Goal: Check status: Check status

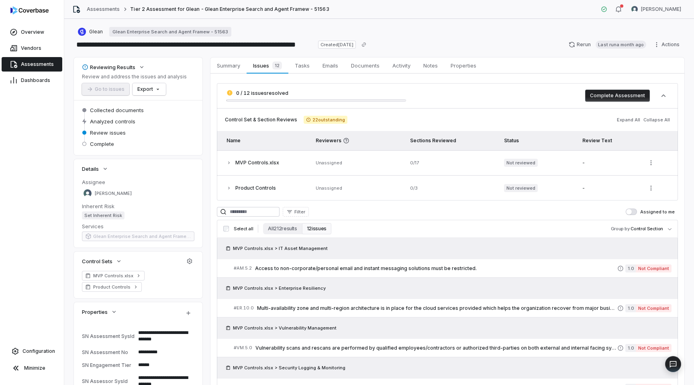
click at [27, 66] on span "Assessments" at bounding box center [37, 64] width 33 height 6
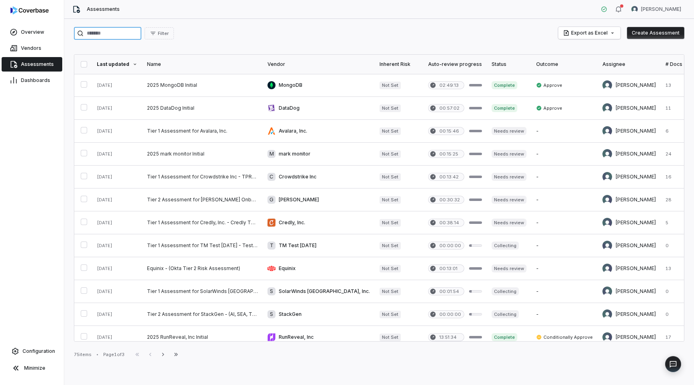
click at [119, 33] on input "search" at bounding box center [108, 33] width 68 height 13
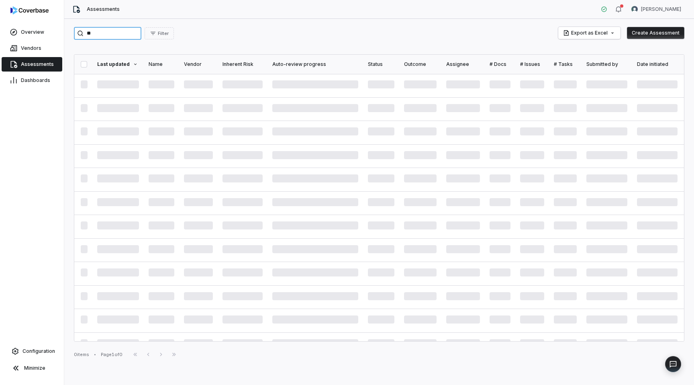
type input "*"
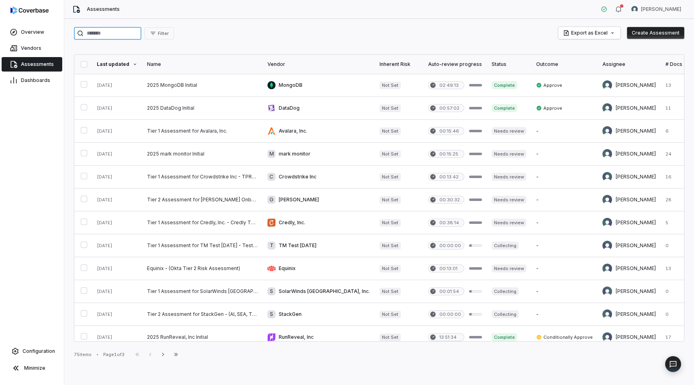
paste input "**********"
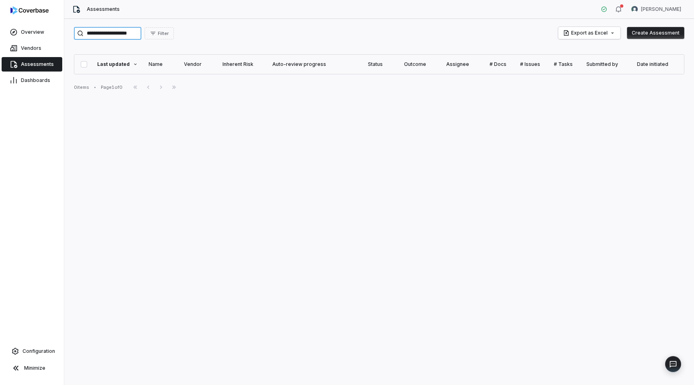
type input "**********"
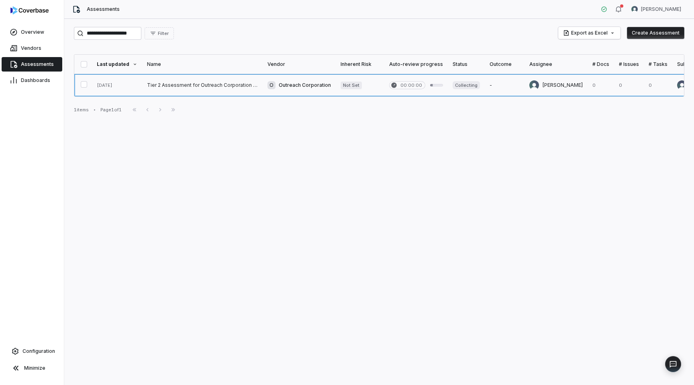
click at [177, 86] on link at bounding box center [202, 85] width 121 height 23
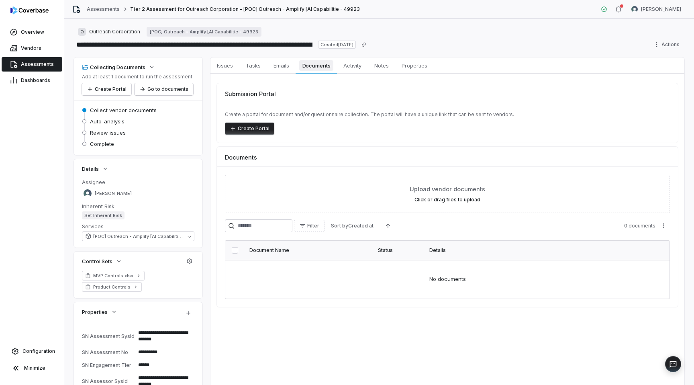
click at [318, 65] on span "Documents" at bounding box center [316, 65] width 35 height 10
click at [229, 66] on span "Issues" at bounding box center [225, 65] width 23 height 10
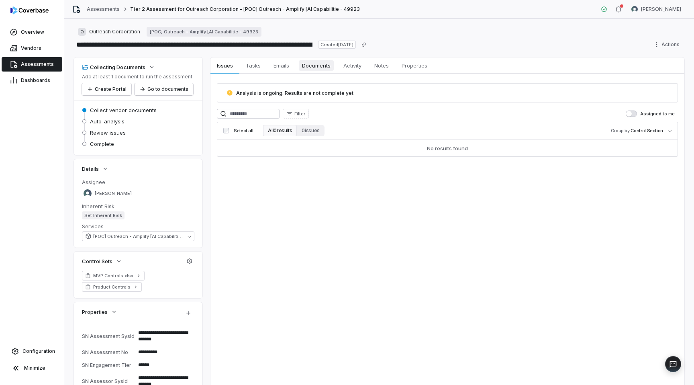
click at [311, 69] on span "Documents" at bounding box center [316, 65] width 35 height 10
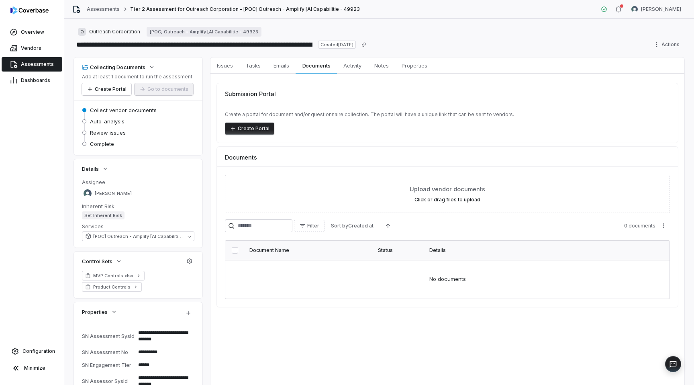
click at [527, 251] on div "Details" at bounding box center [538, 250] width 216 height 6
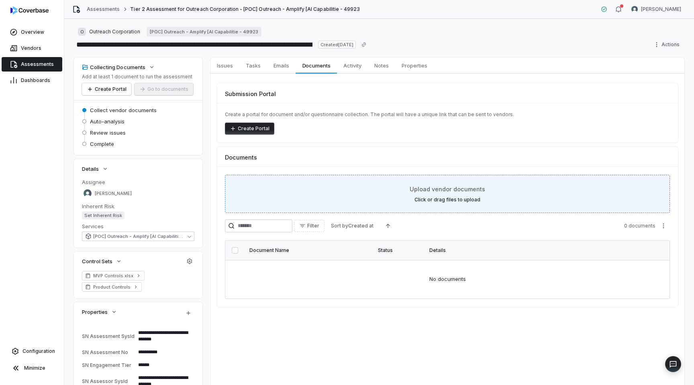
click at [442, 189] on span "Upload vendor documents" at bounding box center [448, 189] width 76 height 8
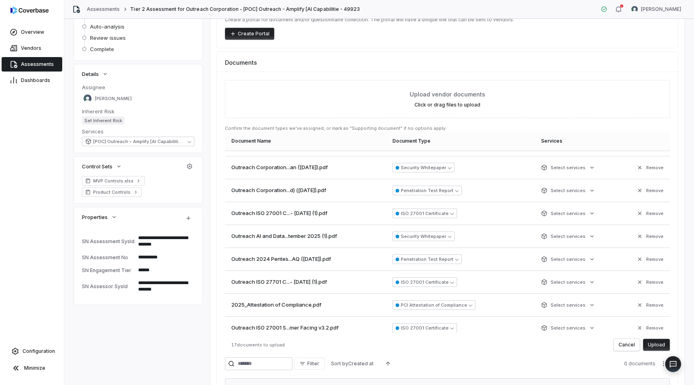
scroll to position [34, 0]
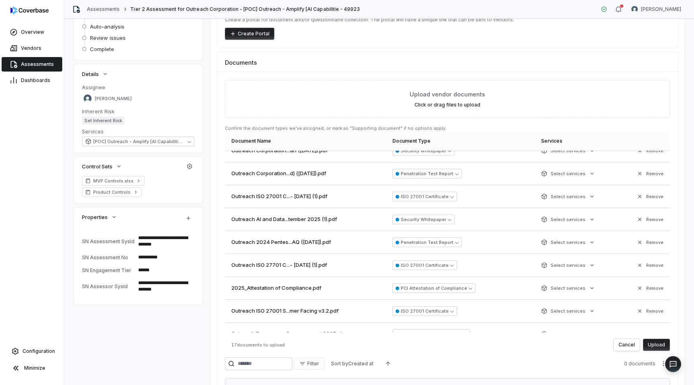
click at [289, 289] on span "2025_Attestation of Compliance.pdf" at bounding box center [276, 288] width 90 height 8
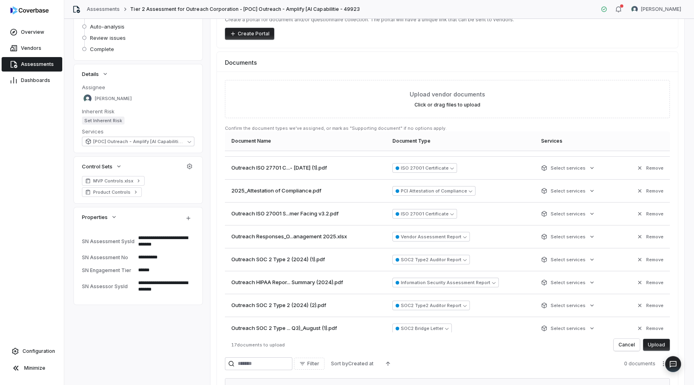
scroll to position [207, 0]
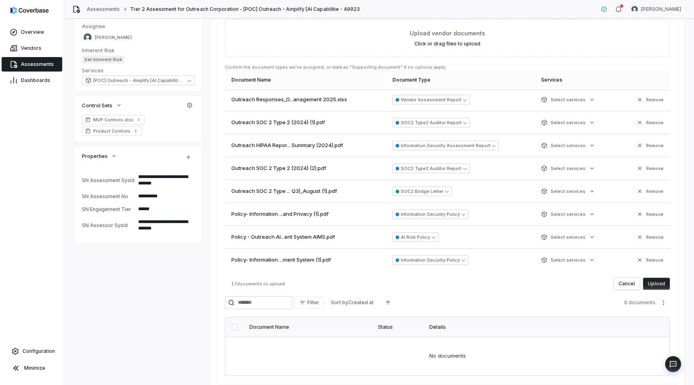
click at [663, 284] on button "Upload" at bounding box center [656, 284] width 27 height 12
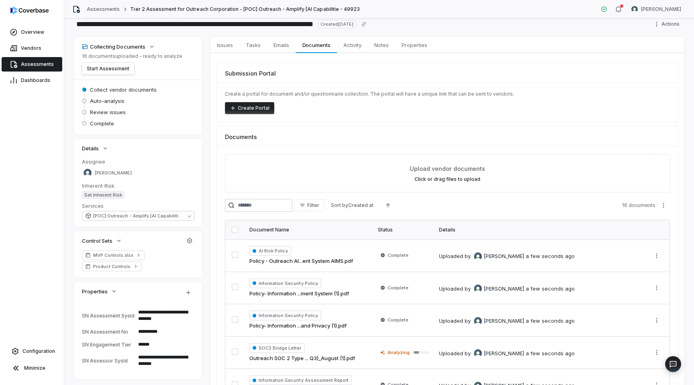
scroll to position [93, 0]
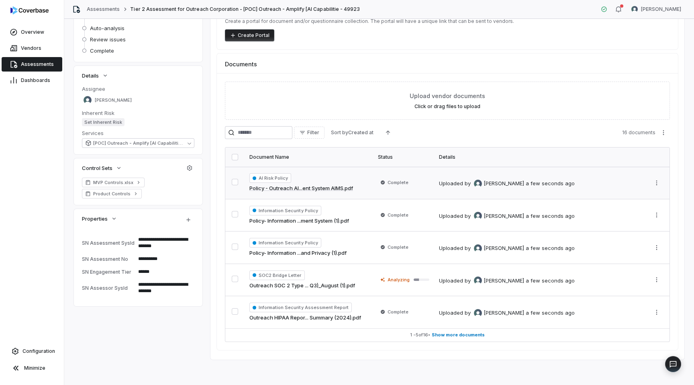
click at [297, 188] on link "Policy - Outreach AI...ent System AIMS.pdf" at bounding box center [302, 188] width 104 height 8
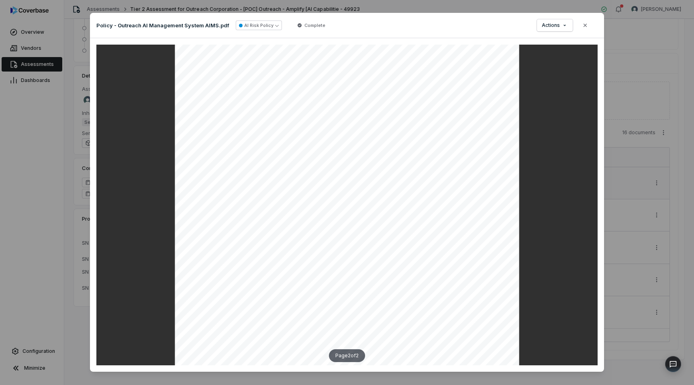
scroll to position [10, 0]
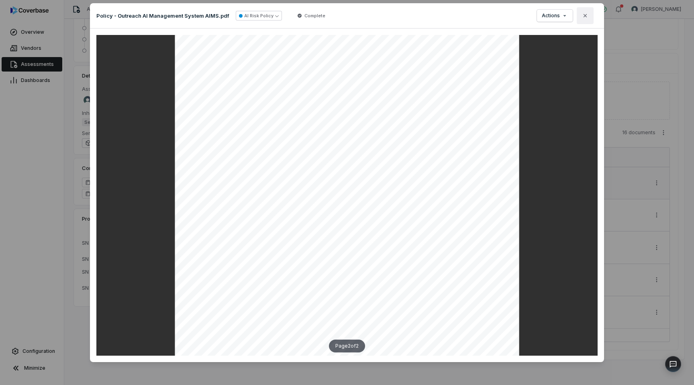
click at [587, 14] on icon "button" at bounding box center [585, 15] width 6 height 6
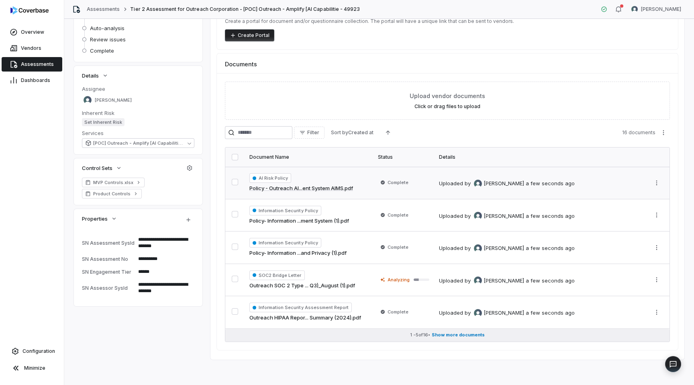
click at [445, 332] on span "Show more documents" at bounding box center [458, 335] width 53 height 6
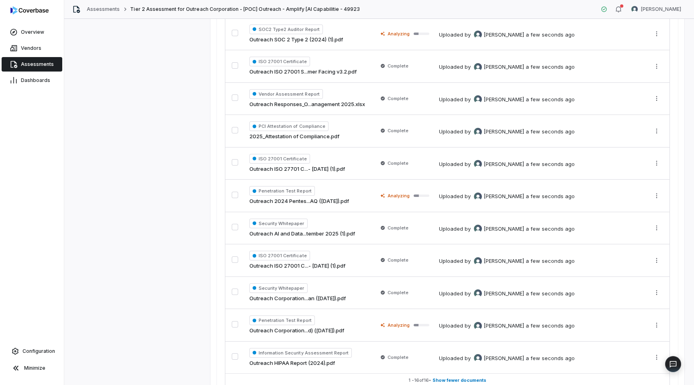
scroll to position [449, 0]
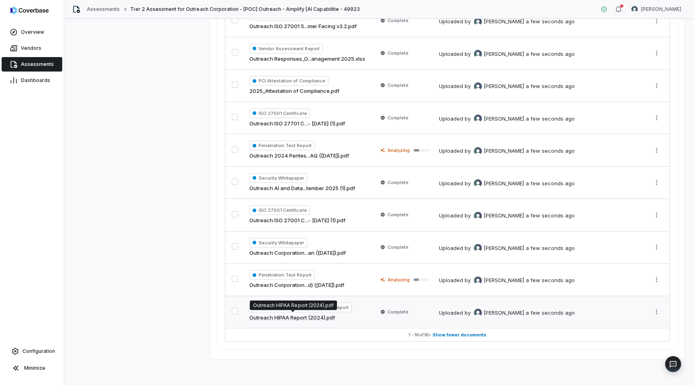
click at [321, 319] on link "Outreach HIPAA Report (2024).pdf" at bounding box center [293, 318] width 86 height 8
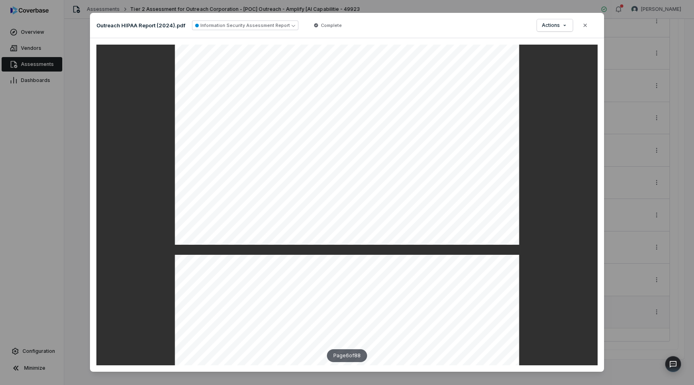
scroll to position [2556, 0]
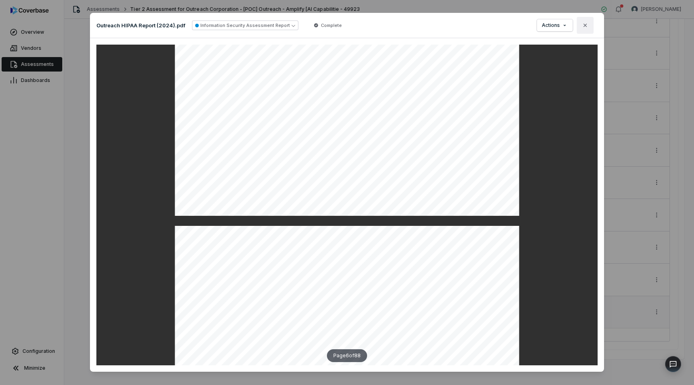
click at [588, 25] on icon "button" at bounding box center [585, 25] width 6 height 6
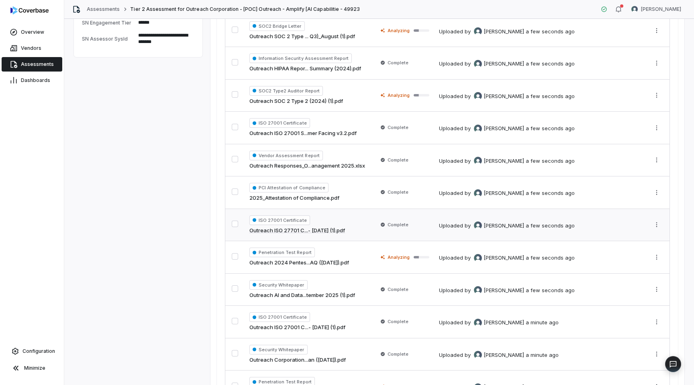
scroll to position [321, 0]
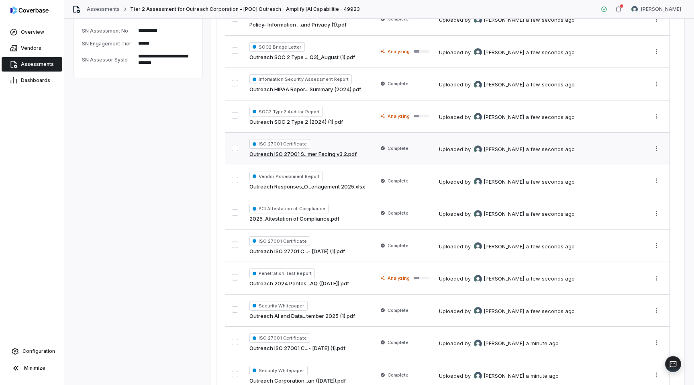
click at [320, 152] on link "Outreach ISO 27001 S...mer Facing v3.2.pdf" at bounding box center [303, 154] width 107 height 8
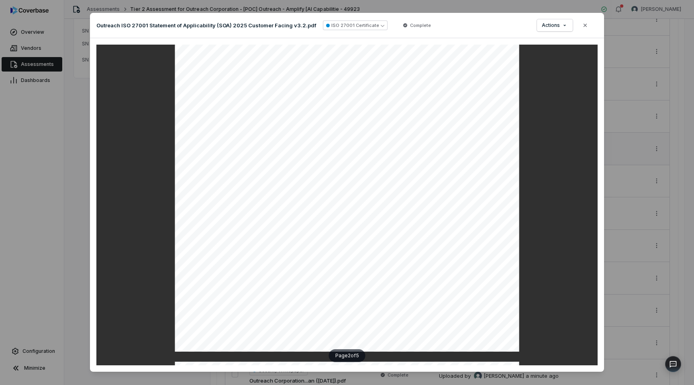
scroll to position [840, 0]
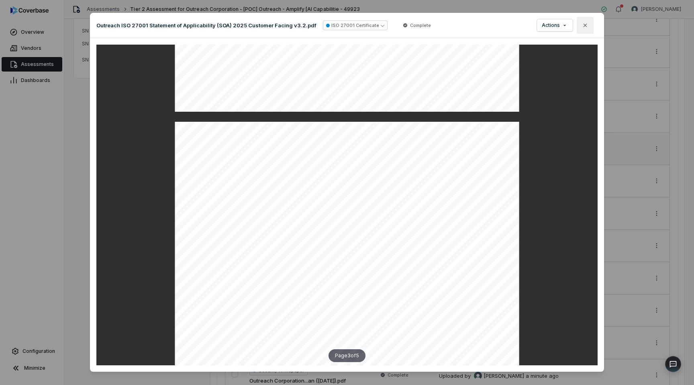
click at [584, 27] on icon "button" at bounding box center [585, 25] width 6 height 6
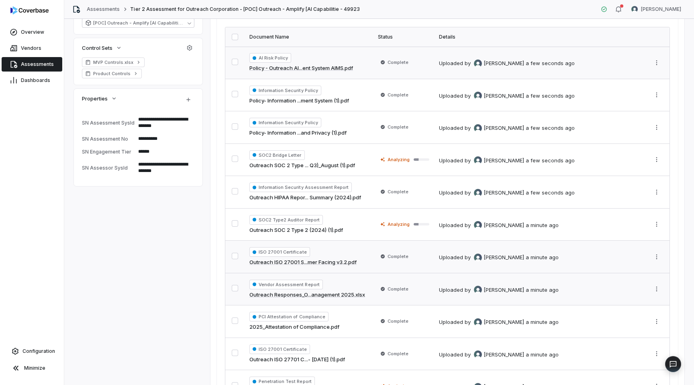
scroll to position [171, 0]
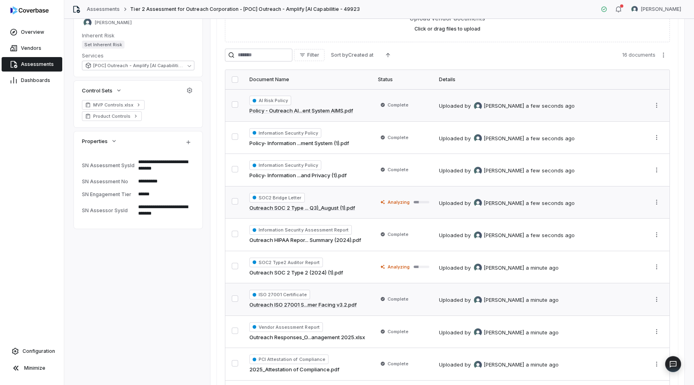
click at [327, 208] on link "Outreach SOC 2 Type ... Q3)_August (1).pdf" at bounding box center [303, 208] width 106 height 8
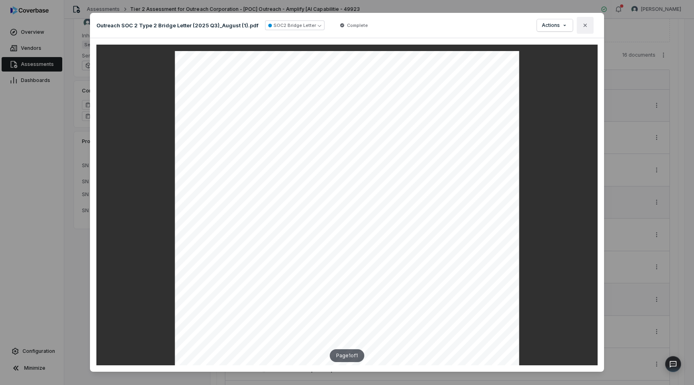
click at [585, 26] on icon "button" at bounding box center [585, 25] width 3 height 3
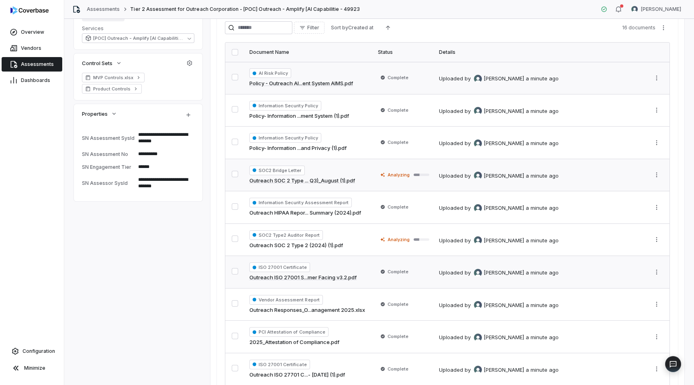
scroll to position [202, 0]
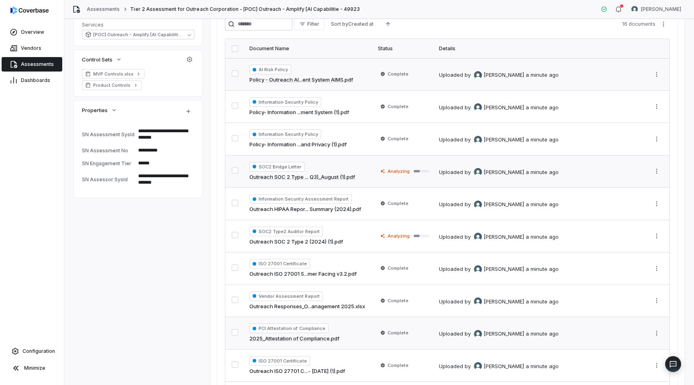
click at [316, 341] on link "2025_Attestation of Compliance.pdf" at bounding box center [295, 339] width 90 height 8
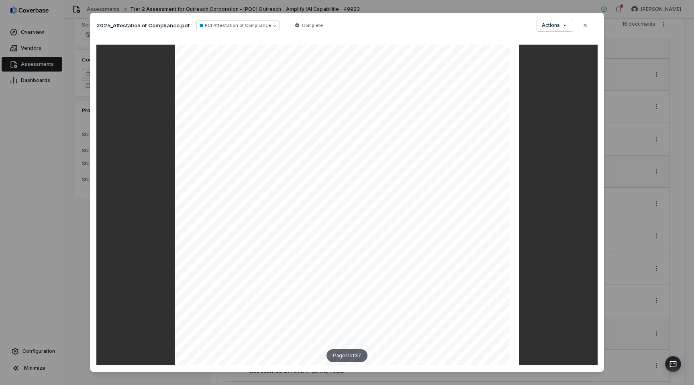
scroll to position [4651, 0]
click at [584, 25] on icon "button" at bounding box center [585, 25] width 6 height 6
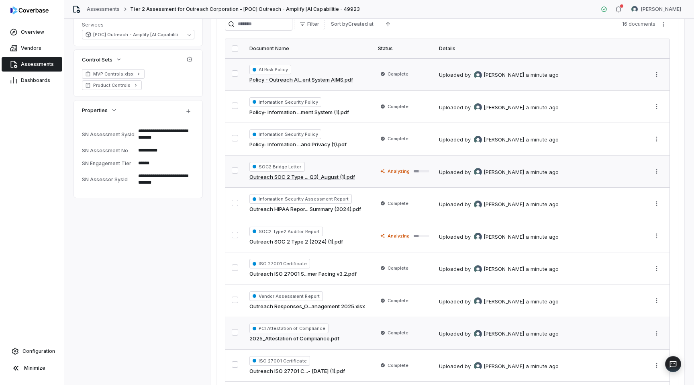
click at [232, 334] on button "button" at bounding box center [235, 332] width 6 height 6
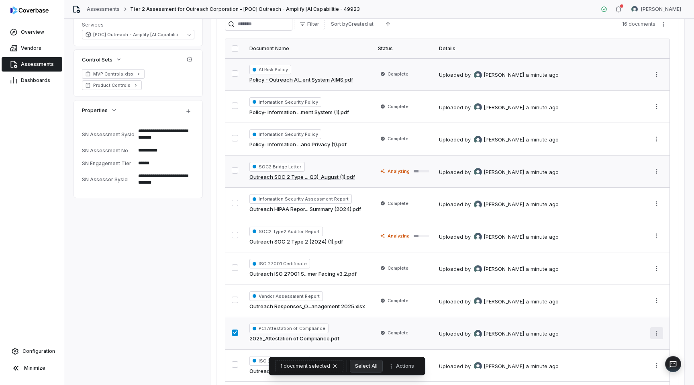
click at [659, 332] on html "**********" at bounding box center [347, 192] width 694 height 385
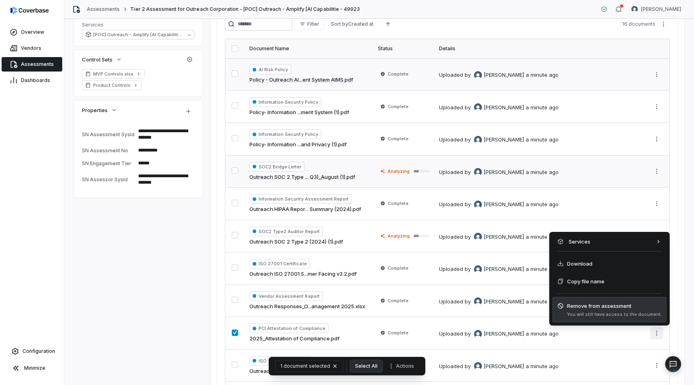
click at [611, 312] on span "You will still have access to the document." at bounding box center [614, 314] width 95 height 6
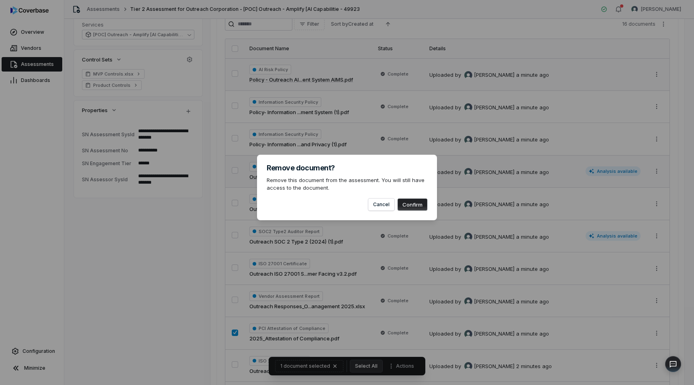
click at [415, 203] on button "Confirm" at bounding box center [413, 204] width 30 height 12
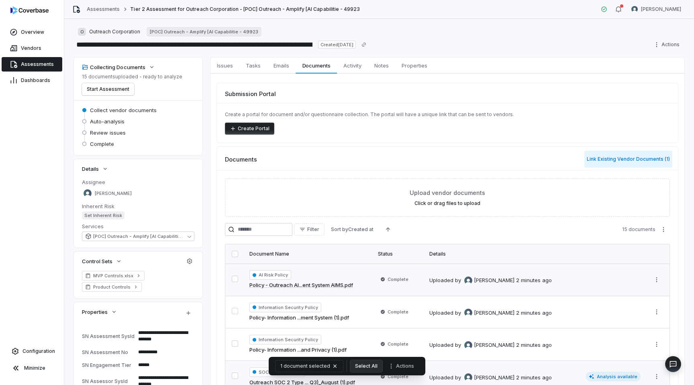
click at [626, 157] on button "Link Existing Vendor Documents ( 1 )" at bounding box center [629, 159] width 88 height 17
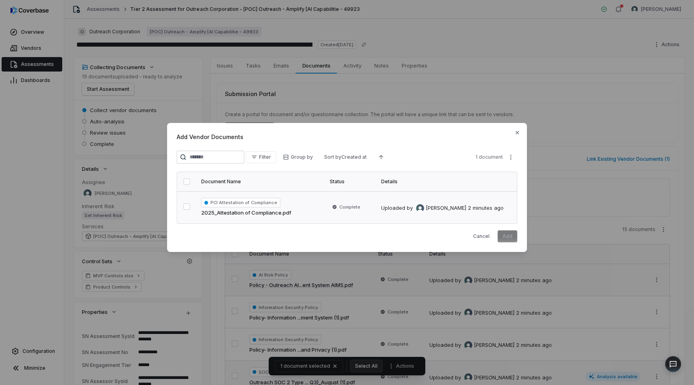
click at [187, 207] on button "button" at bounding box center [187, 206] width 6 height 6
click at [485, 236] on button "Cancel" at bounding box center [482, 236] width 26 height 12
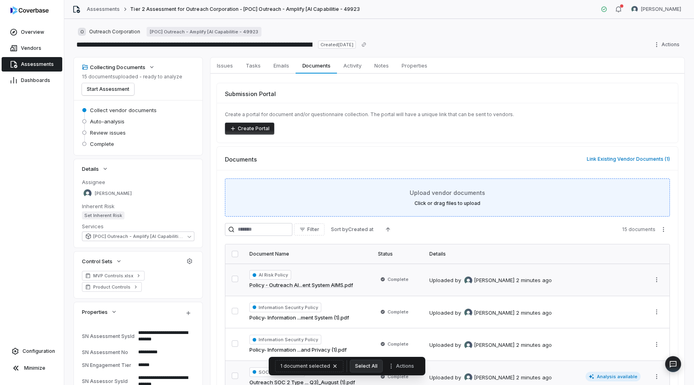
click at [448, 199] on div "Upload vendor documents Click or drag files to upload" at bounding box center [447, 197] width 425 height 18
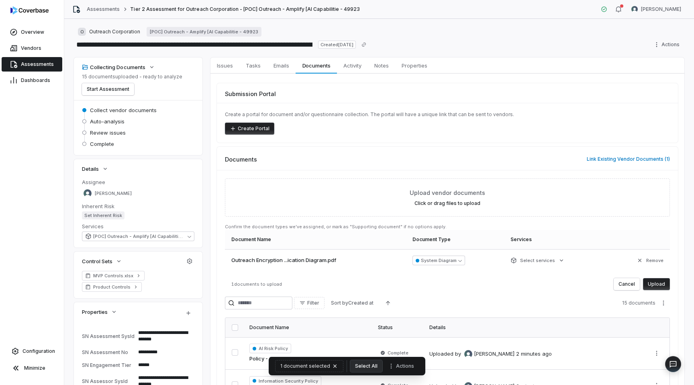
click at [655, 283] on button "Upload" at bounding box center [656, 284] width 27 height 12
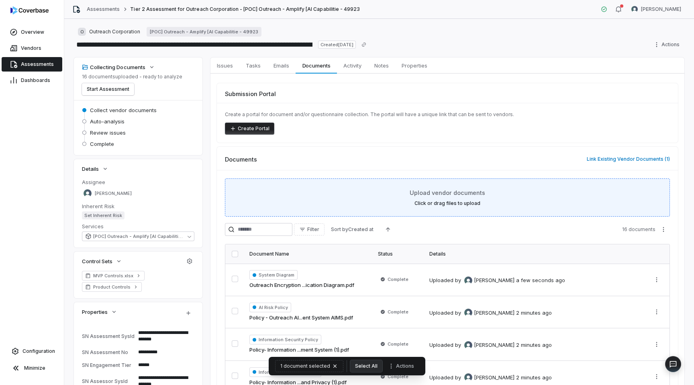
scroll to position [0, 0]
click at [450, 196] on span "Upload vendor documents" at bounding box center [448, 192] width 76 height 8
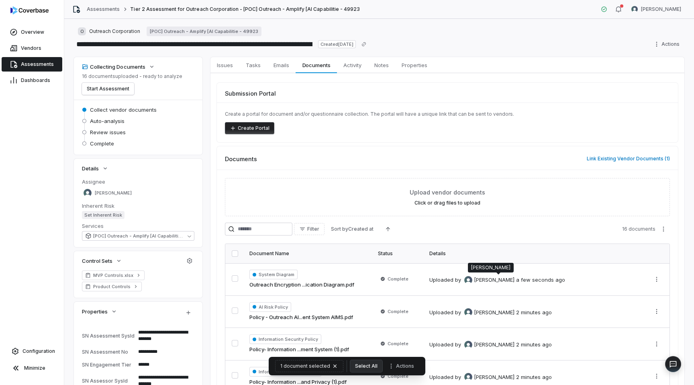
type textarea "*"
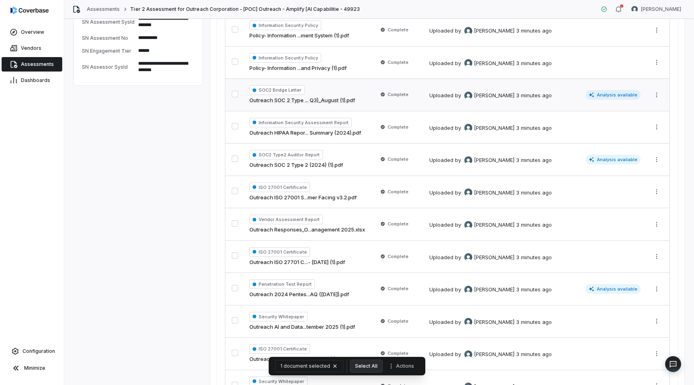
scroll to position [0, 0]
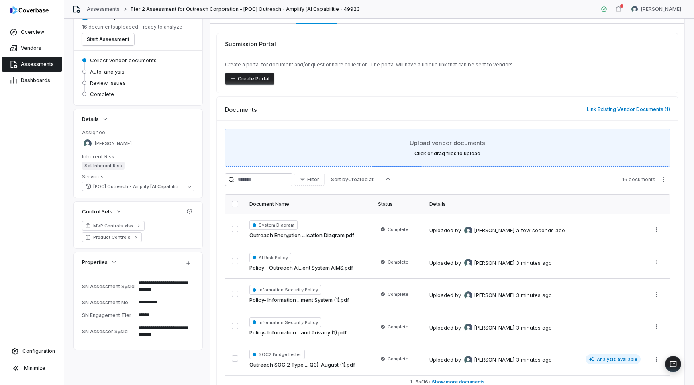
scroll to position [97, 0]
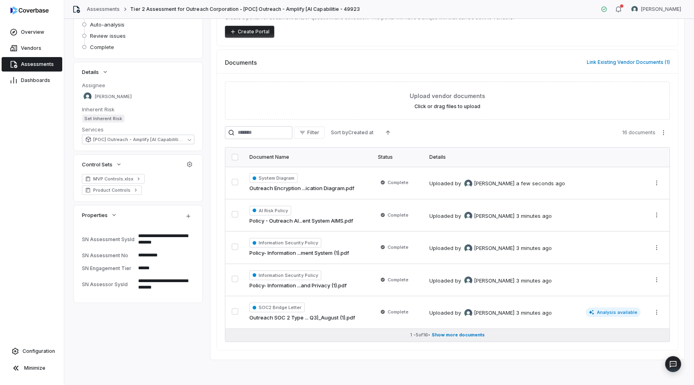
click at [462, 337] on span "Show more documents" at bounding box center [458, 335] width 53 height 6
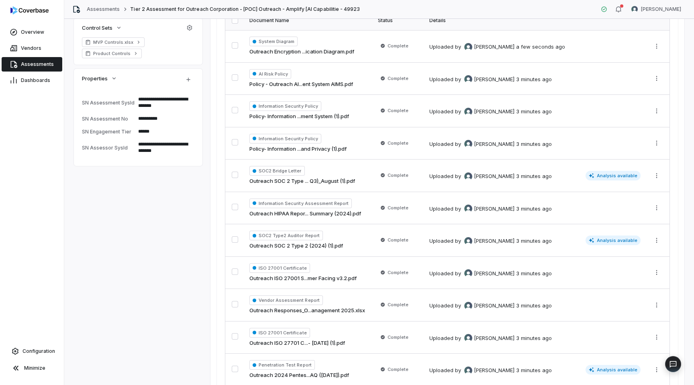
scroll to position [0, 0]
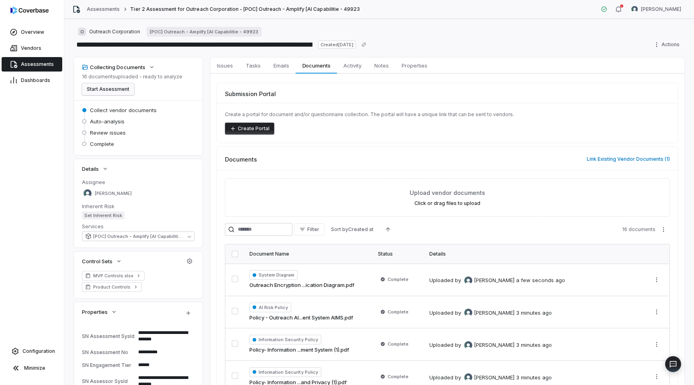
click at [119, 89] on button "Start Assessment" at bounding box center [108, 89] width 52 height 12
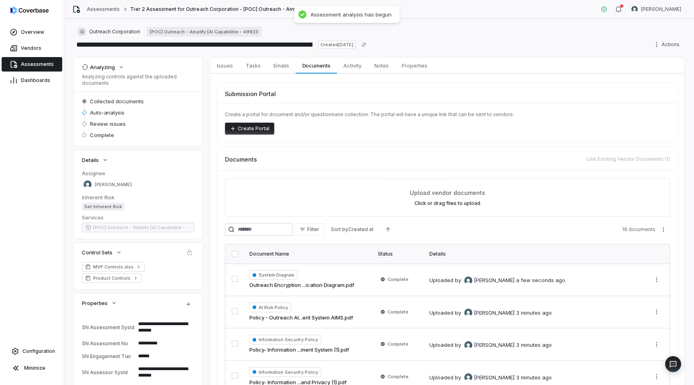
click at [29, 63] on span "Assessments" at bounding box center [37, 64] width 33 height 6
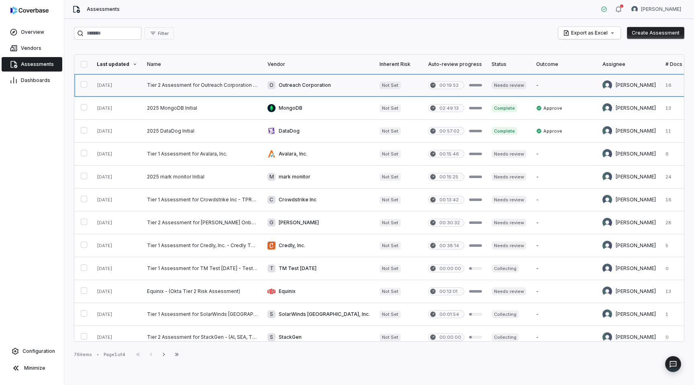
click at [216, 88] on link at bounding box center [202, 85] width 121 height 23
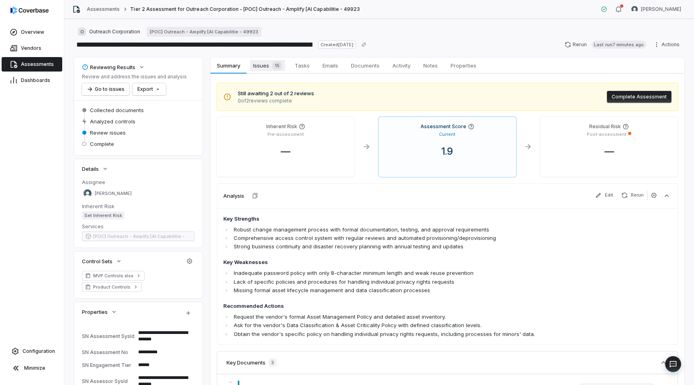
click at [271, 67] on div "15" at bounding box center [275, 65] width 13 height 8
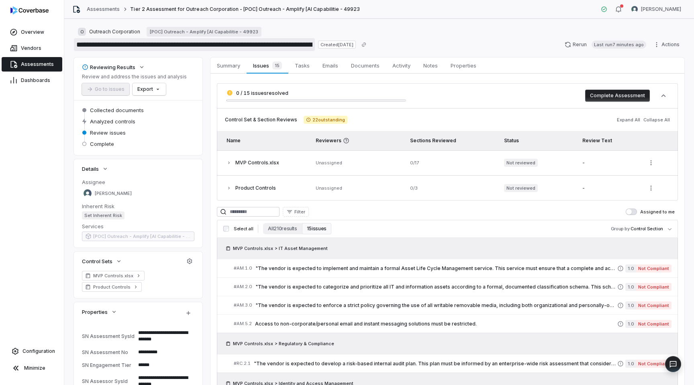
click at [293, 44] on input "**********" at bounding box center [194, 44] width 241 height 13
click at [342, 27] on div "O Outreach Corporation [POC] Outreach - Amplify [AI Capabilitie - 49923" at bounding box center [379, 32] width 611 height 10
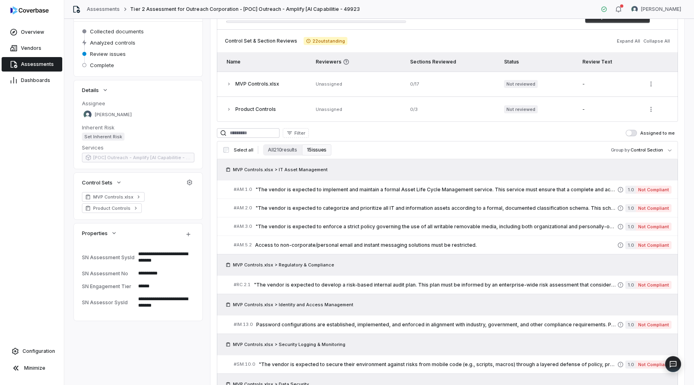
scroll to position [143, 0]
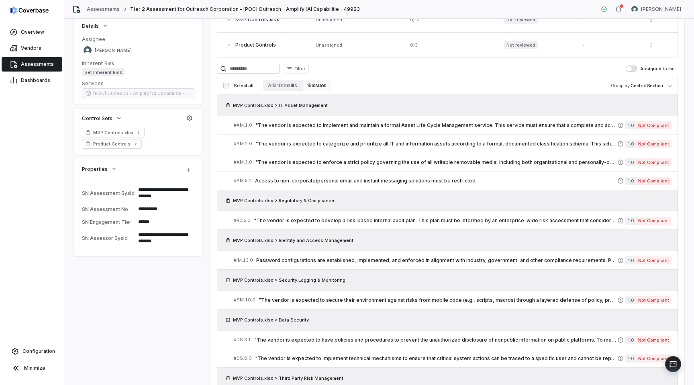
click at [313, 87] on button "15 issues" at bounding box center [316, 85] width 29 height 11
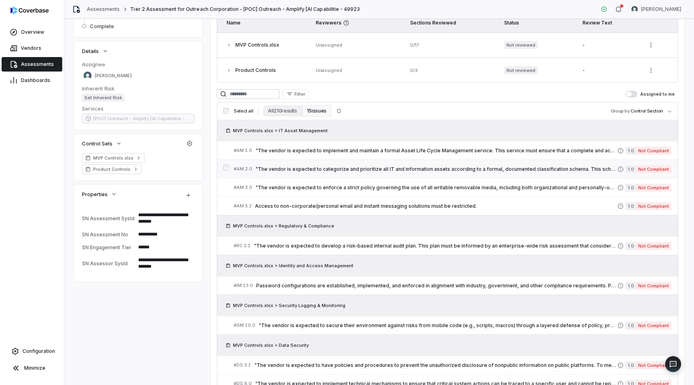
scroll to position [0, 0]
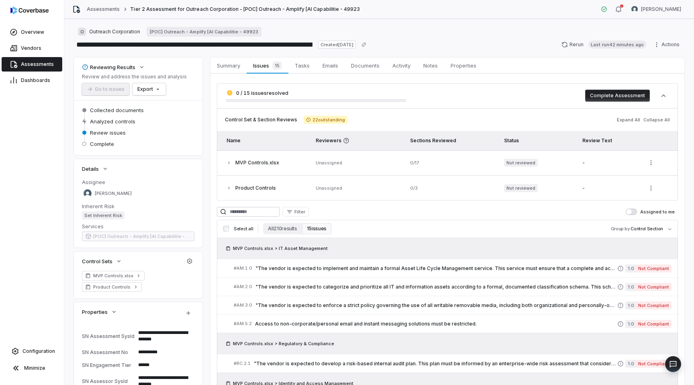
type textarea "*"
